Goal: Task Accomplishment & Management: Manage account settings

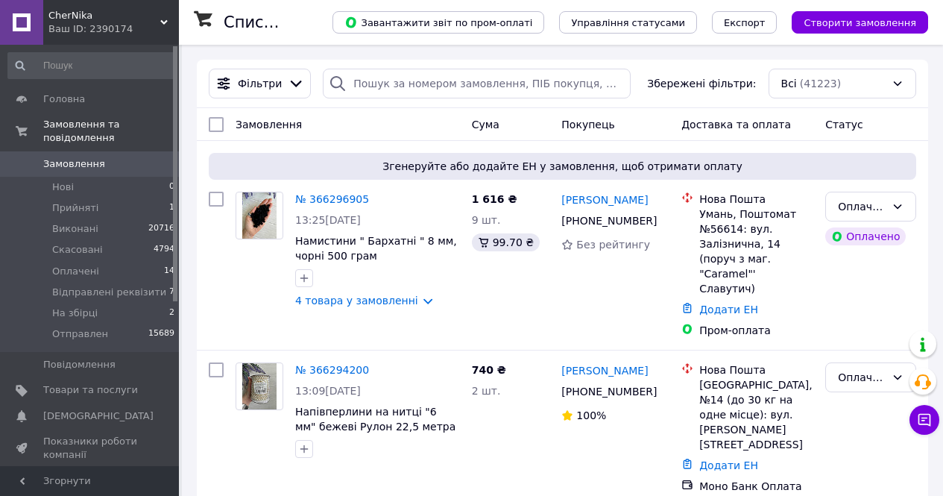
drag, startPoint x: 85, startPoint y: 148, endPoint x: 97, endPoint y: 151, distance: 12.3
click at [86, 157] on span "Замовлення" at bounding box center [74, 163] width 62 height 13
click at [63, 265] on span "Оплачені" at bounding box center [75, 271] width 47 height 13
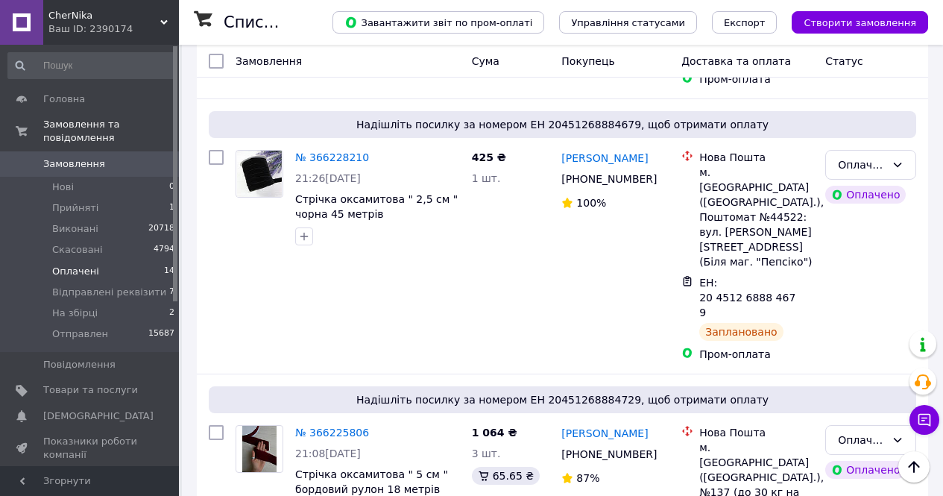
scroll to position [969, 0]
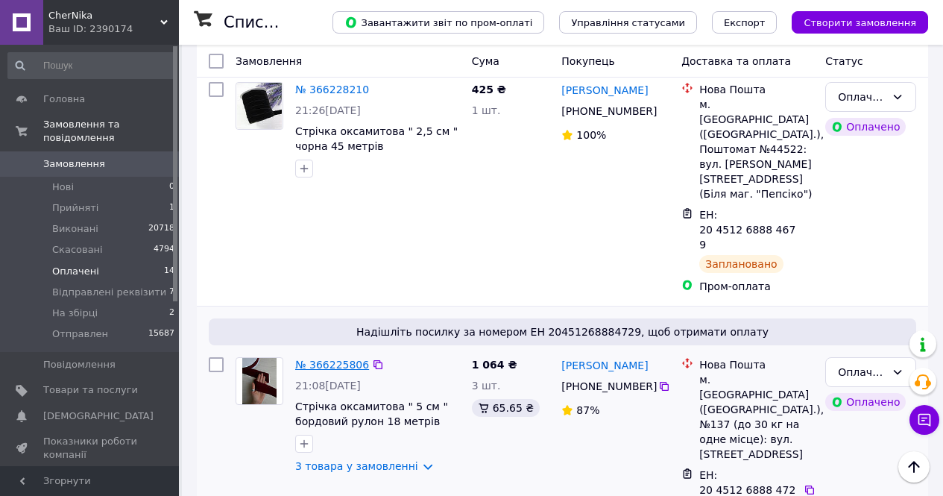
click at [324, 359] on link "№ 366225806" at bounding box center [332, 365] width 74 height 12
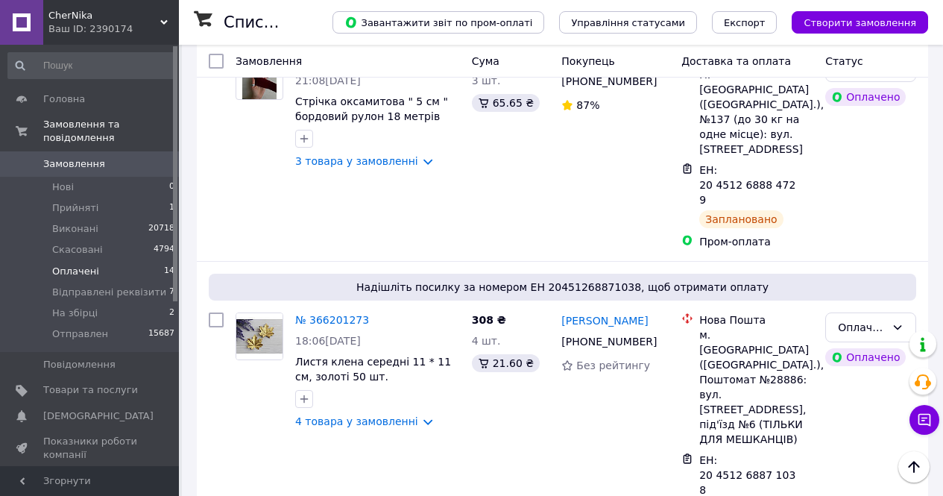
scroll to position [1342, 0]
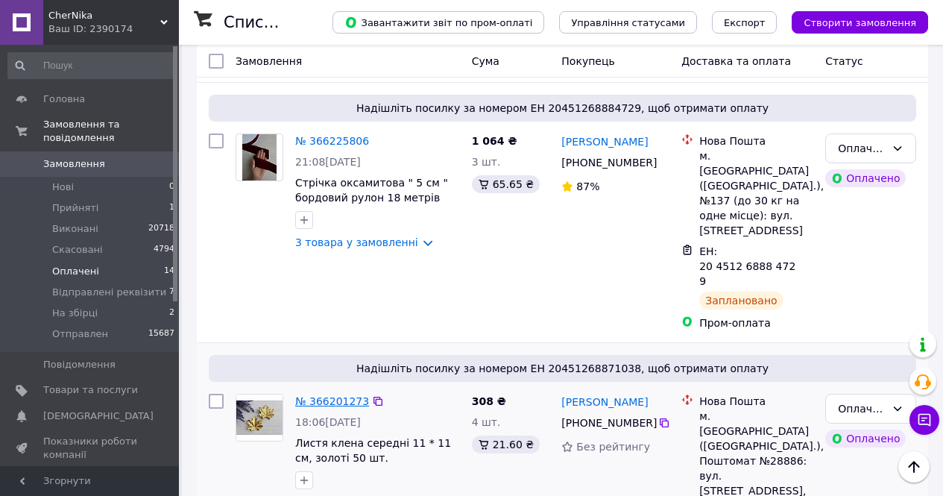
click at [321, 395] on link "№ 366201273" at bounding box center [332, 401] width 74 height 12
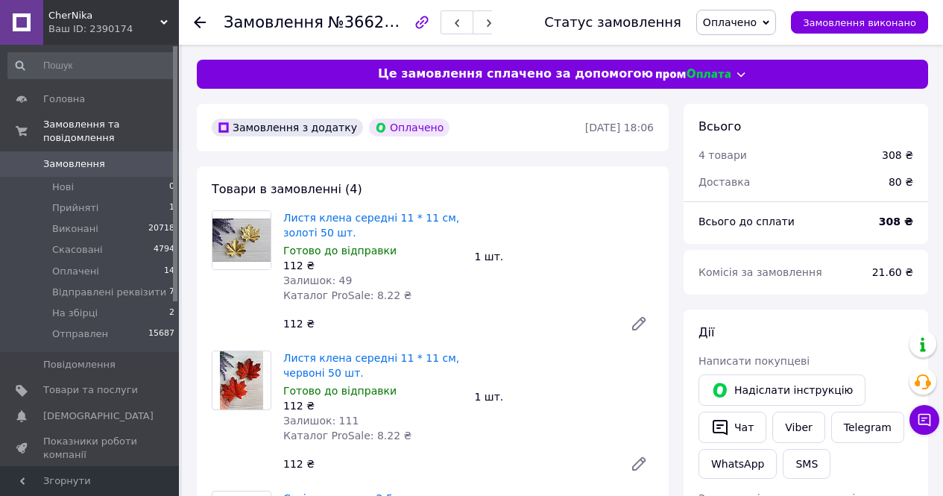
click at [57, 157] on span "Замовлення" at bounding box center [74, 163] width 62 height 13
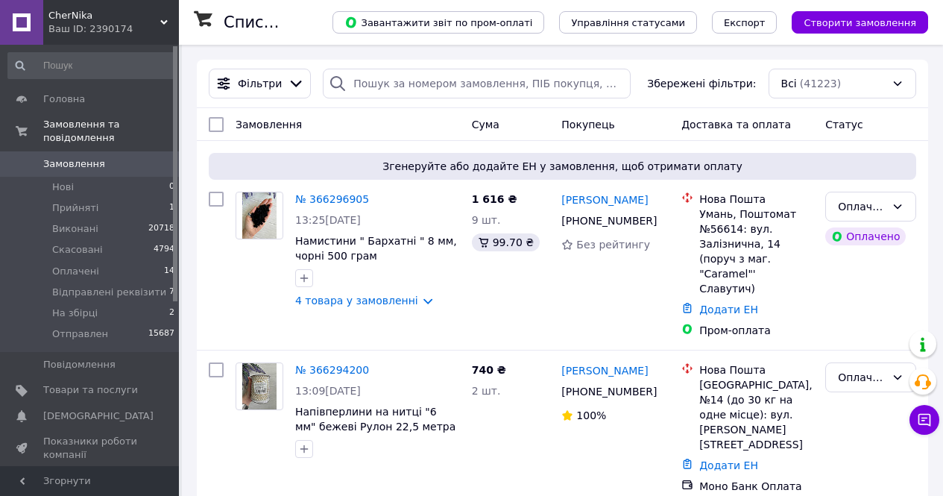
click at [66, 157] on span "Замовлення" at bounding box center [74, 163] width 62 height 13
click at [69, 157] on span "Замовлення" at bounding box center [74, 163] width 62 height 13
click at [72, 201] on span "Прийняті" at bounding box center [75, 207] width 46 height 13
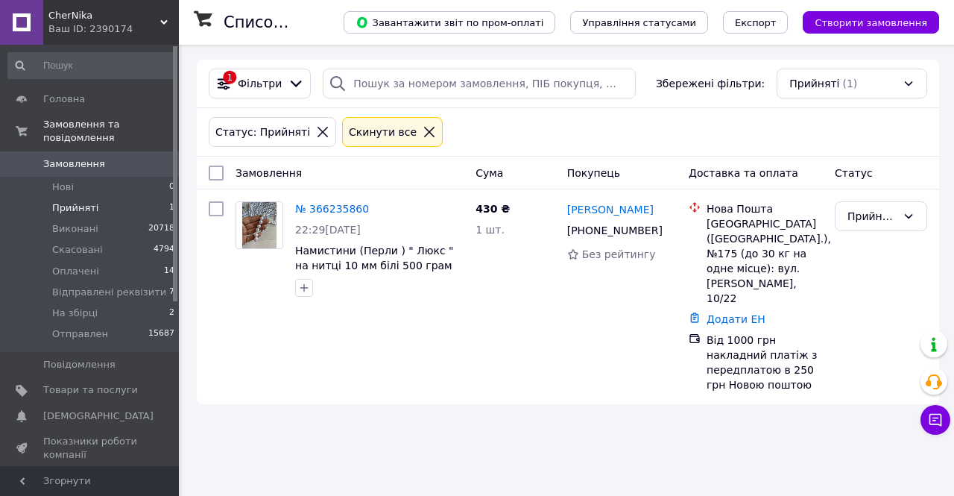
click at [59, 157] on span "Замовлення" at bounding box center [74, 163] width 62 height 13
